Goal: Find contact information: Find contact information

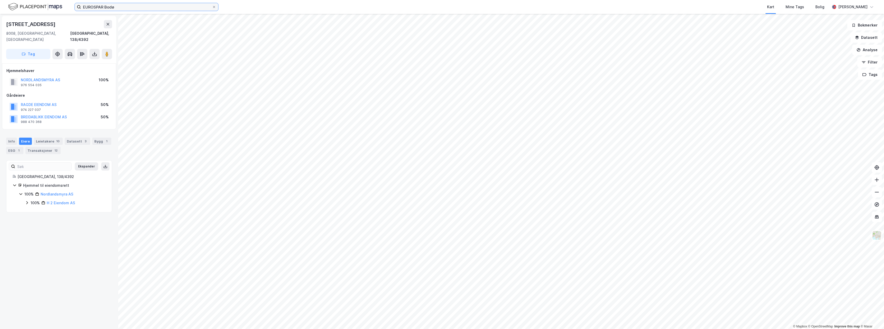
click at [102, 6] on input "EUROSPAR Bodø" at bounding box center [146, 7] width 131 height 8
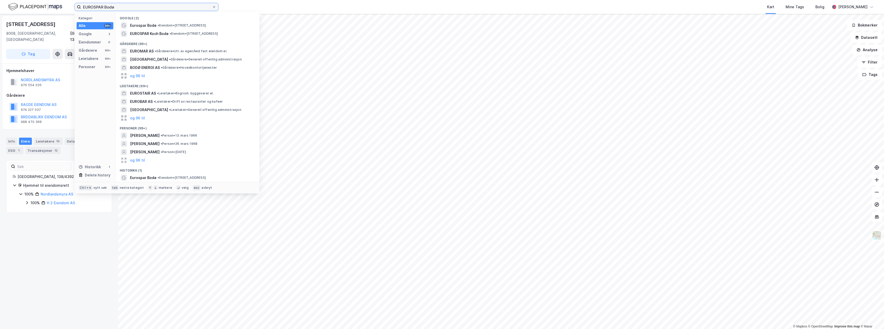
paste input "Prix Dal"
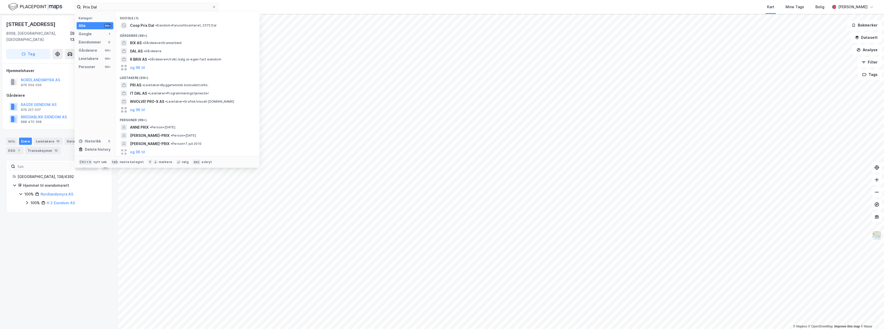
click at [143, 21] on div "Google (1)" at bounding box center [188, 16] width 144 height 9
click at [143, 27] on span "Coop Prix Dal" at bounding box center [142, 25] width 24 height 6
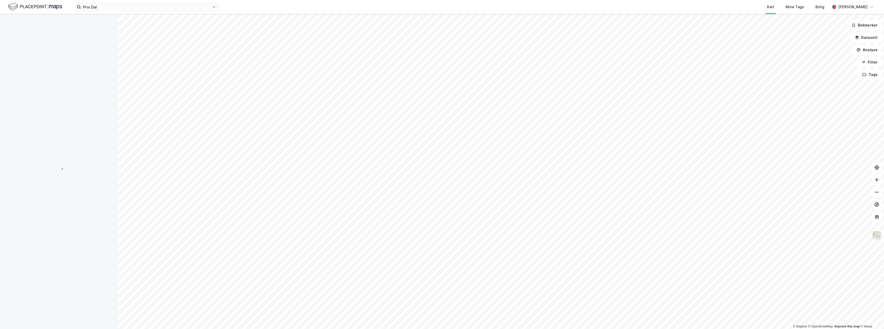
scroll to position [8, 0]
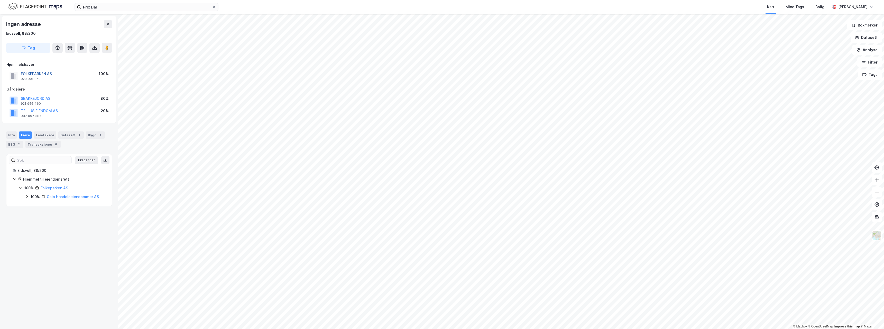
click at [0, 0] on button "FOLKEPARKEN AS" at bounding box center [0, 0] width 0 height 0
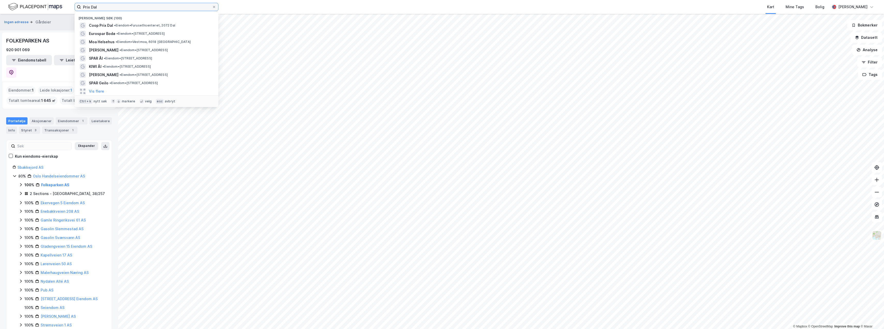
click at [114, 8] on input "Prix Dal" at bounding box center [146, 7] width 131 height 8
paste input "Kiwi 305 Kjørbo"
type input "Kiwi 305 Kjørbo"
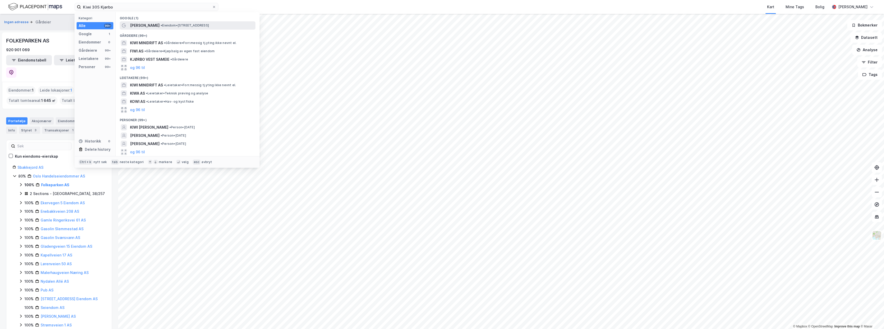
click at [138, 25] on span "[PERSON_NAME]" at bounding box center [145, 25] width 30 height 6
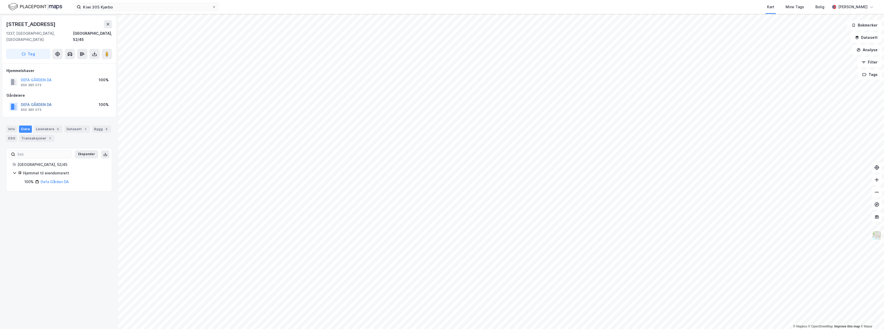
click at [0, 0] on button "DEFA GÅRDEN DA" at bounding box center [0, 0] width 0 height 0
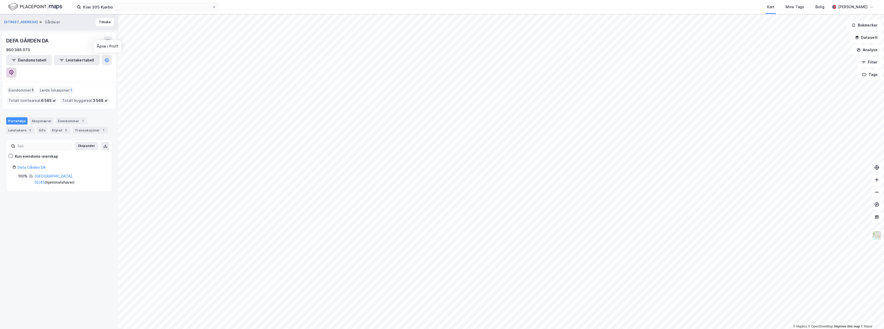
click at [12, 71] on icon at bounding box center [12, 72] width 2 height 2
